Goal: Task Accomplishment & Management: Use online tool/utility

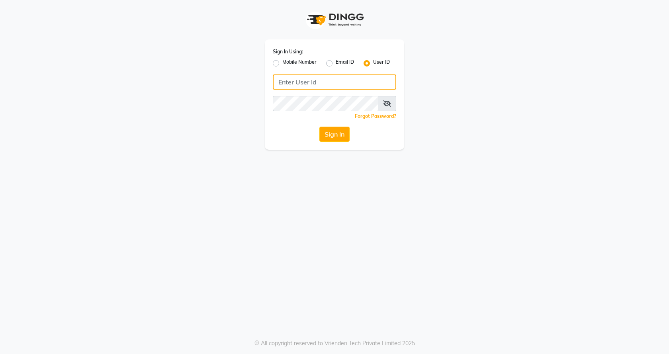
type input "7888023491"
click at [282, 63] on label "Mobile Number" at bounding box center [299, 64] width 34 height 10
click at [282, 63] on input "Mobile Number" at bounding box center [284, 61] width 5 height 5
radio input "true"
radio input "false"
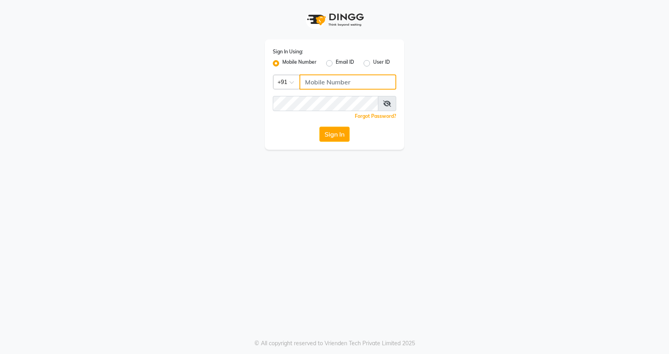
drag, startPoint x: 326, startPoint y: 84, endPoint x: 337, endPoint y: 89, distance: 12.3
click at [326, 84] on input "Username" at bounding box center [347, 81] width 97 height 15
type input "7888023491"
click at [337, 126] on div "Sign In Using: Mobile Number Email ID User ID Country Code × [PHONE_NUMBER] Rem…" at bounding box center [334, 94] width 139 height 110
click at [338, 135] on button "Sign In" at bounding box center [334, 134] width 30 height 15
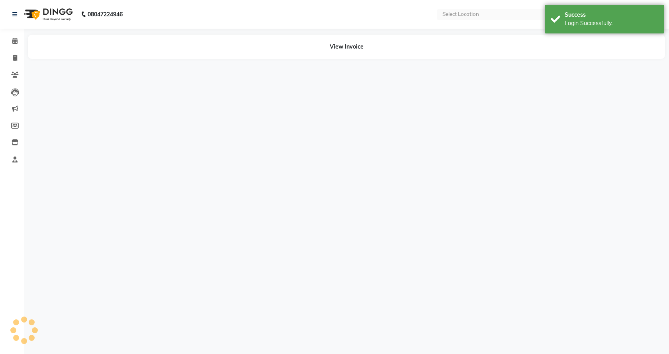
select select "en"
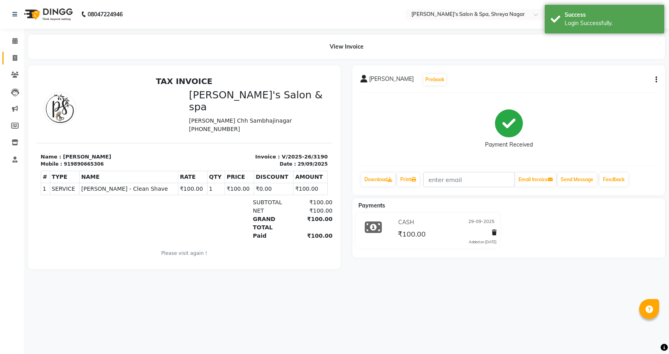
click at [20, 57] on span at bounding box center [15, 58] width 14 height 9
select select "service"
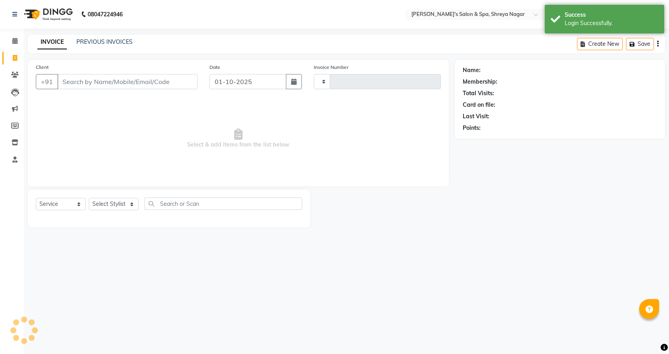
type input "3214"
select select "7591"
click at [103, 84] on input "Client" at bounding box center [127, 81] width 140 height 15
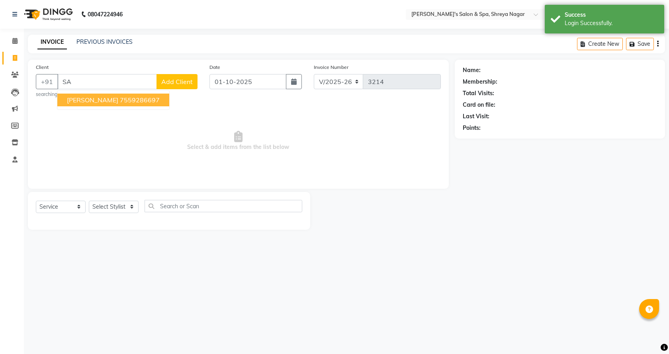
type input "S"
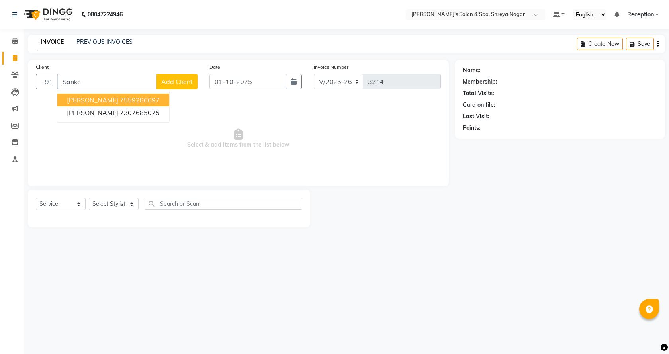
click at [129, 97] on ngb-highlight "7559286697" at bounding box center [140, 100] width 40 height 8
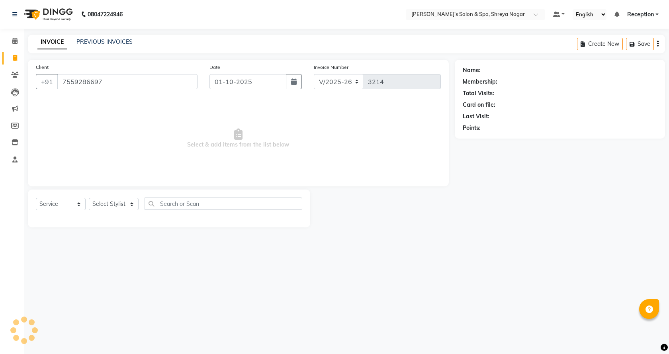
type input "7559286697"
select select "1: Object"
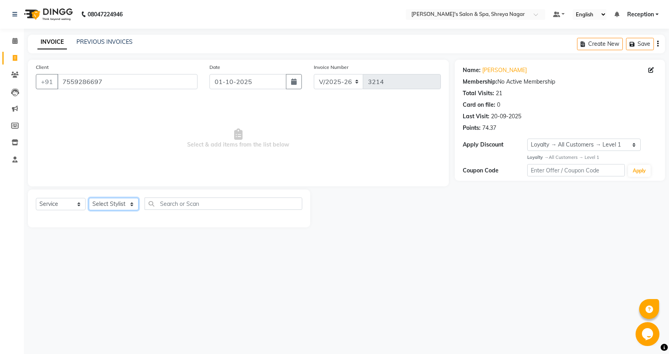
click at [108, 203] on select "Select Stylist [PERSON_NAME] [PERSON_NAME] [PERSON_NAME] Product Reception" at bounding box center [114, 204] width 50 height 12
select select "67482"
click at [89, 198] on select "Select Stylist [PERSON_NAME] [PERSON_NAME] [PERSON_NAME] Product Reception" at bounding box center [114, 204] width 50 height 12
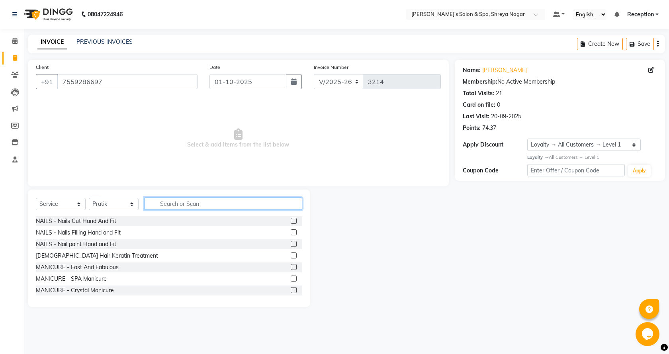
click at [185, 207] on input "text" at bounding box center [224, 203] width 158 height 12
type input "bear"
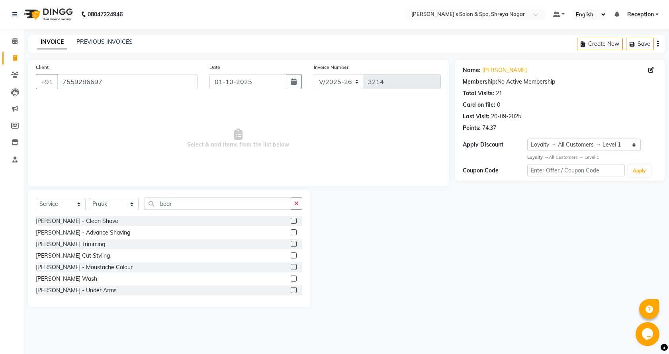
click at [291, 255] on label at bounding box center [294, 255] width 6 height 6
click at [291, 255] on input "checkbox" at bounding box center [293, 255] width 5 height 5
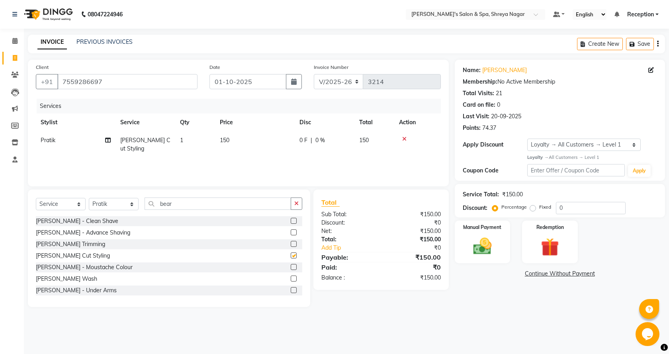
checkbox input "false"
click at [64, 211] on div "Select Service Product Membership Package Voucher Prepaid Gift Card Select Styl…" at bounding box center [169, 206] width 266 height 19
select select "product"
click at [36, 198] on select "Select Service Product Membership Package Voucher Prepaid Gift Card" at bounding box center [61, 204] width 50 height 12
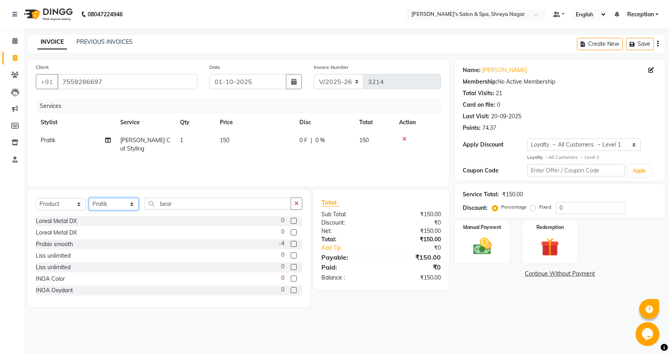
click at [115, 205] on select "Select Stylist [PERSON_NAME] [PERSON_NAME] [PERSON_NAME] Product Reception" at bounding box center [114, 204] width 50 height 12
select select "67680"
click at [89, 198] on select "Select Stylist [PERSON_NAME] [PERSON_NAME] [PERSON_NAME] Product Reception" at bounding box center [114, 204] width 50 height 12
click at [182, 205] on input "bear" at bounding box center [218, 203] width 147 height 12
click at [184, 204] on input "bear" at bounding box center [218, 203] width 147 height 12
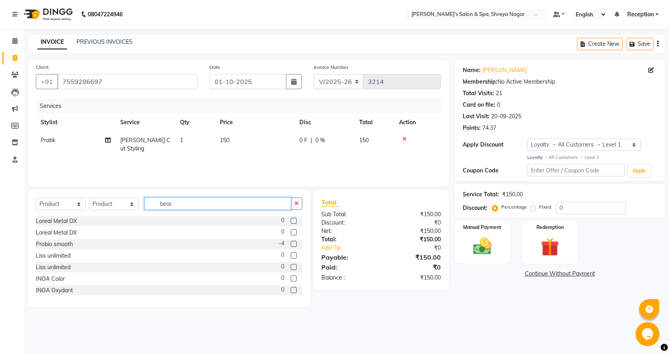
click at [184, 204] on input "bear" at bounding box center [218, 203] width 147 height 12
type input "oil"
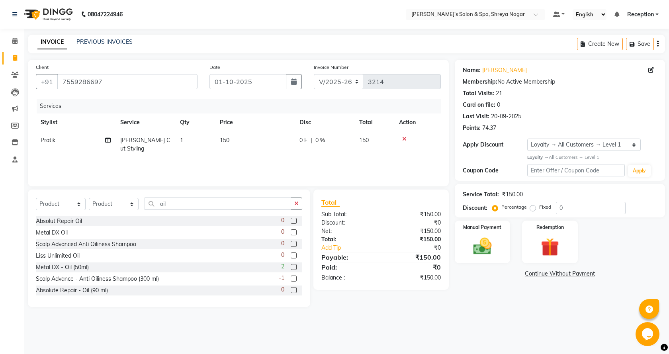
click at [291, 220] on label at bounding box center [294, 221] width 6 height 6
click at [291, 220] on input "checkbox" at bounding box center [293, 221] width 5 height 5
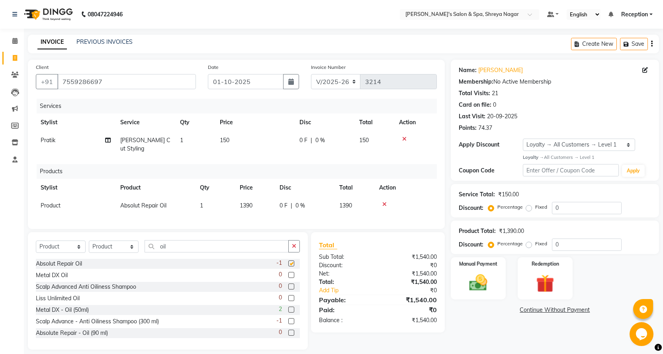
checkbox input "false"
click at [535, 206] on label "Fixed" at bounding box center [541, 206] width 12 height 7
click at [528, 206] on input "Fixed" at bounding box center [531, 207] width 6 height 6
radio input "true"
click at [557, 208] on input "0" at bounding box center [587, 208] width 70 height 12
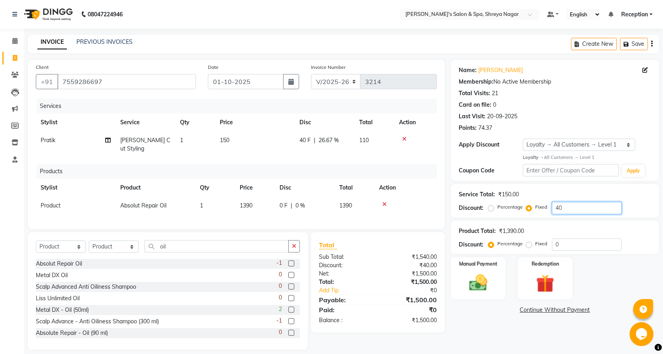
type input "40"
click at [542, 350] on div "Name: [PERSON_NAME] Membership: No Active Membership Total Visits: 21 Card on f…" at bounding box center [558, 205] width 214 height 290
click at [480, 279] on img at bounding box center [478, 283] width 31 height 22
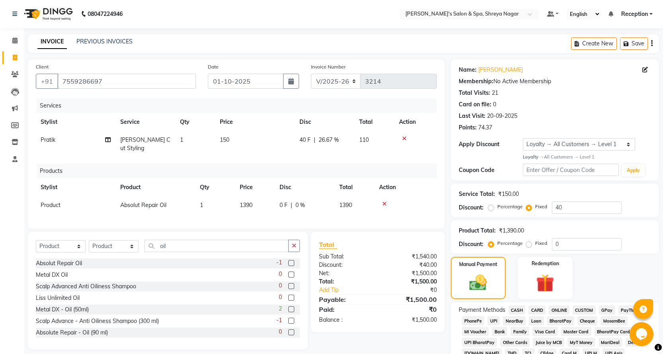
scroll to position [177, 0]
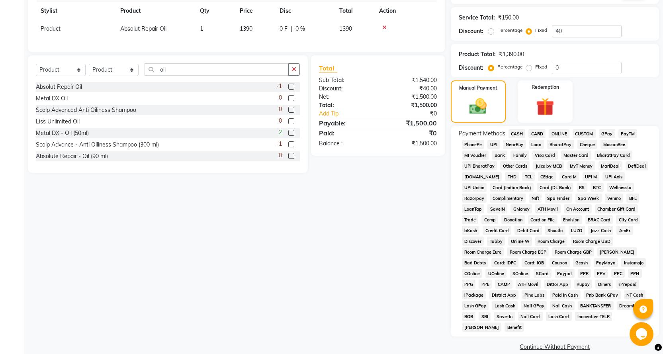
click at [565, 135] on span "ONLINE" at bounding box center [559, 133] width 21 height 9
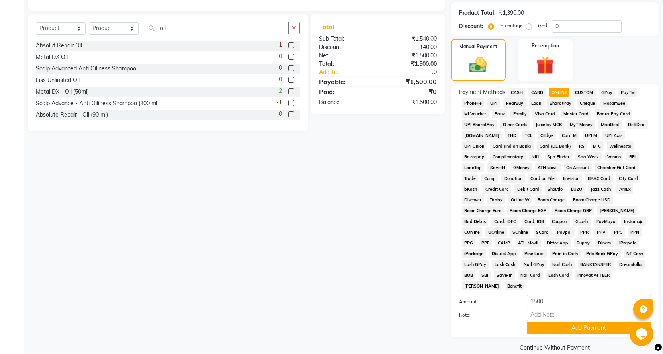
scroll to position [219, 0]
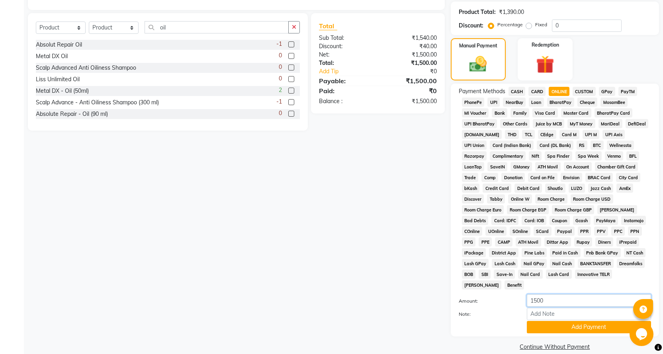
click at [563, 294] on input "1500" at bounding box center [589, 300] width 124 height 12
click at [562, 294] on input "1500" at bounding box center [589, 300] width 124 height 12
type input "700"
click at [192, 285] on div "Client [PHONE_NUMBER] Date [DATE] Invoice Number V/2025 V/[PHONE_NUMBER] Servic…" at bounding box center [236, 97] width 429 height 512
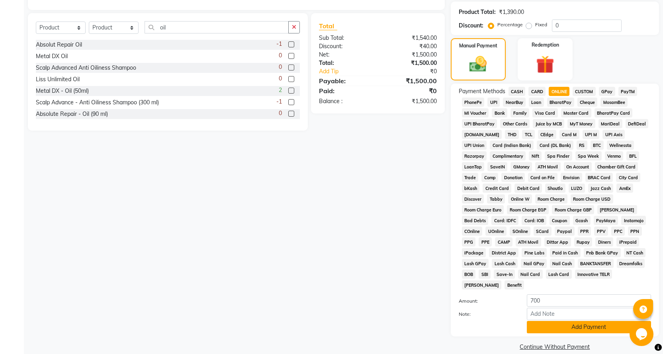
click at [561, 321] on button "Add Payment" at bounding box center [589, 327] width 124 height 12
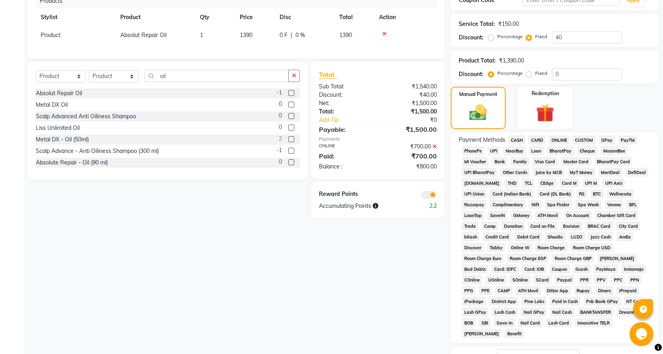
scroll to position [222, 0]
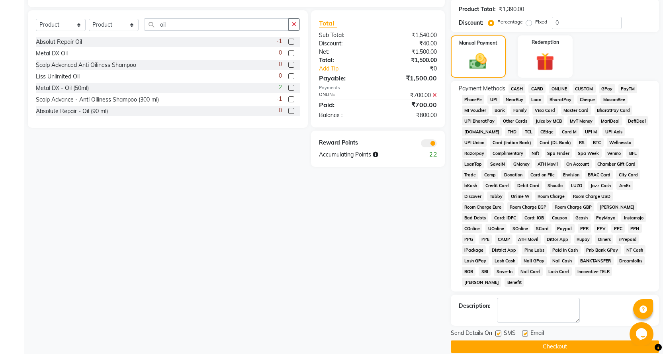
click at [557, 340] on button "Checkout" at bounding box center [555, 346] width 208 height 12
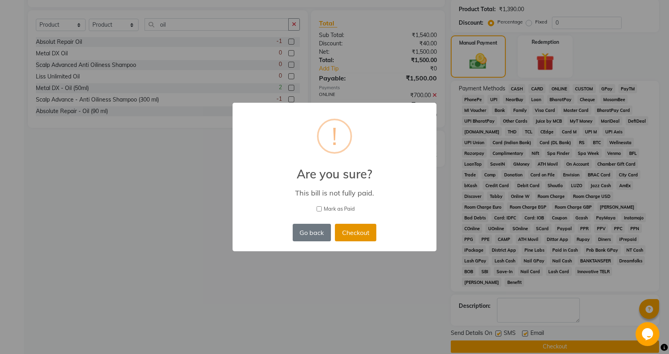
click at [368, 236] on button "Checkout" at bounding box center [355, 233] width 41 height 18
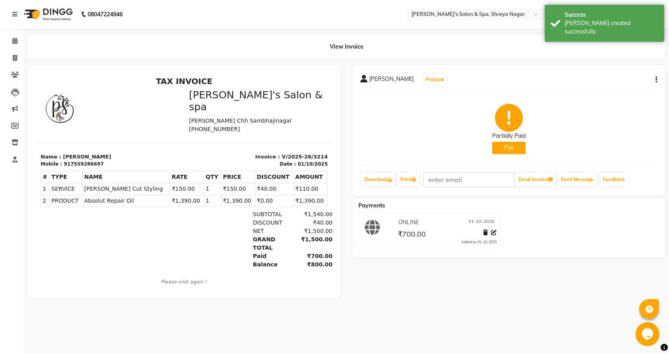
click at [13, 48] on li "Calendar" at bounding box center [12, 41] width 24 height 17
